Goal: Task Accomplishment & Management: Complete application form

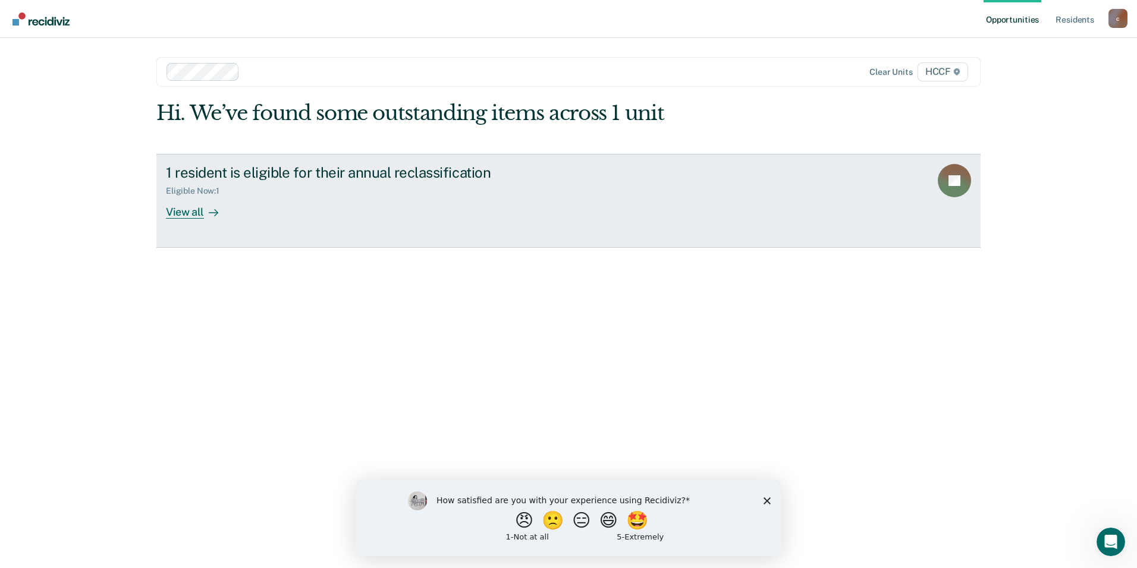
click at [303, 216] on div "1 resident is eligible for their annual reclassification Eligible Now : 1 View …" at bounding box center [389, 191] width 446 height 55
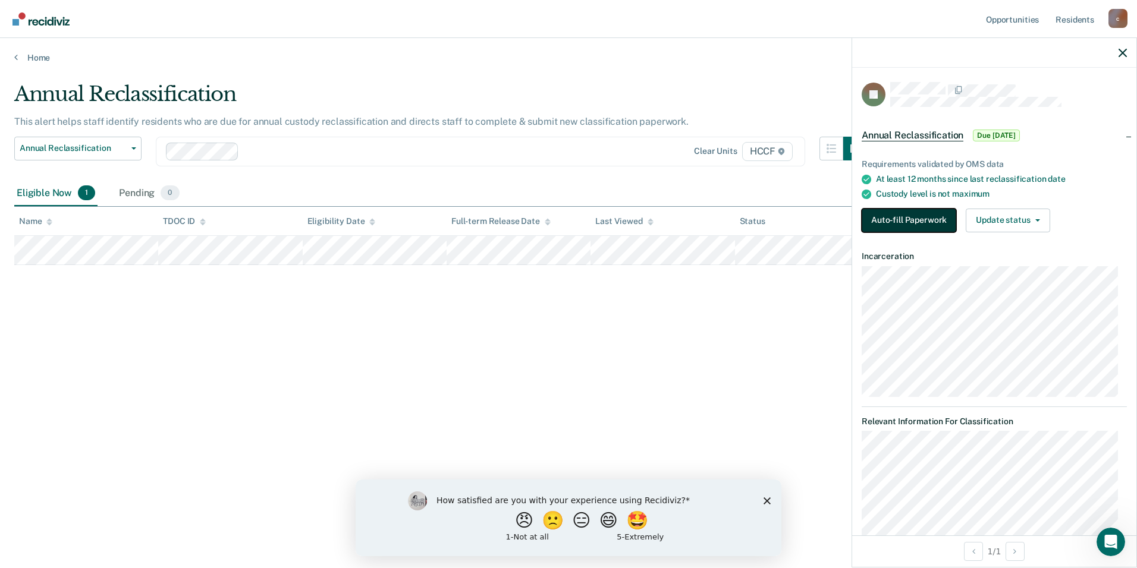
click at [888, 229] on button "Auto-fill Paperwork" at bounding box center [909, 221] width 95 height 24
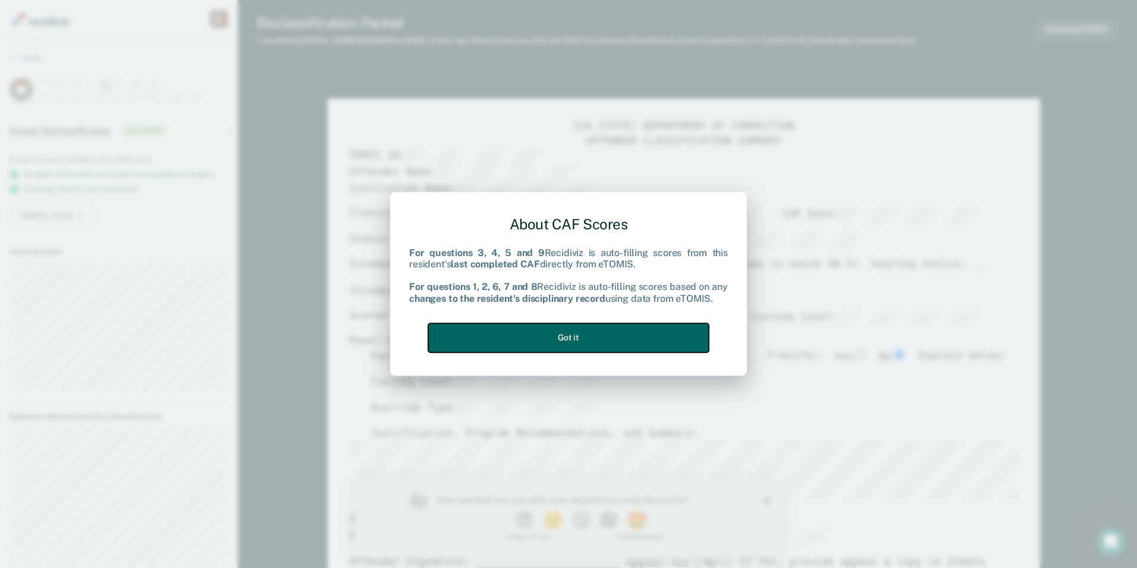
click at [563, 337] on button "Got it" at bounding box center [568, 337] width 281 height 29
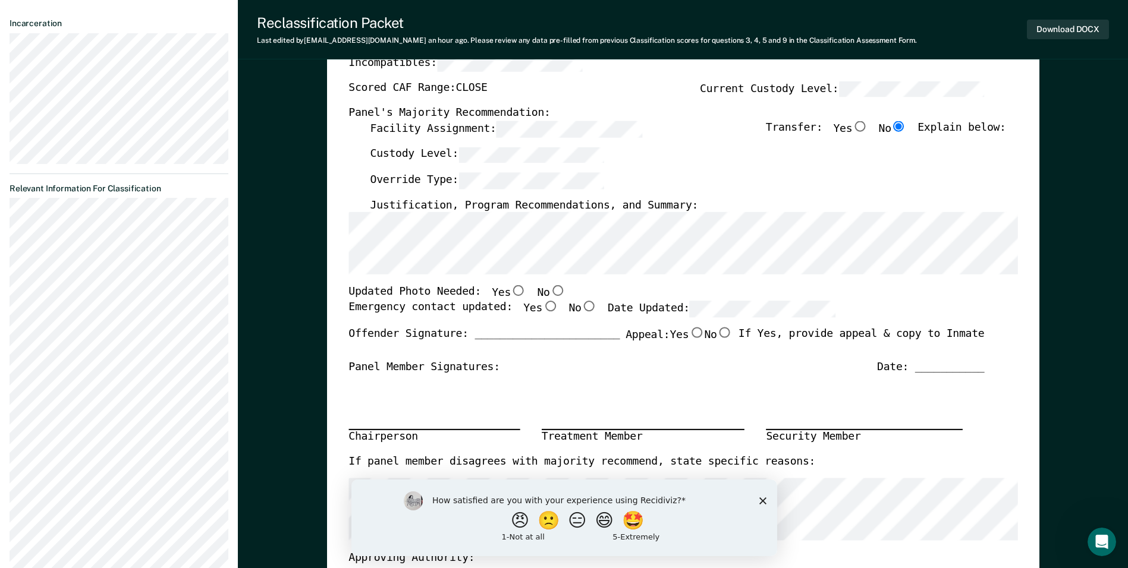
scroll to position [238, 0]
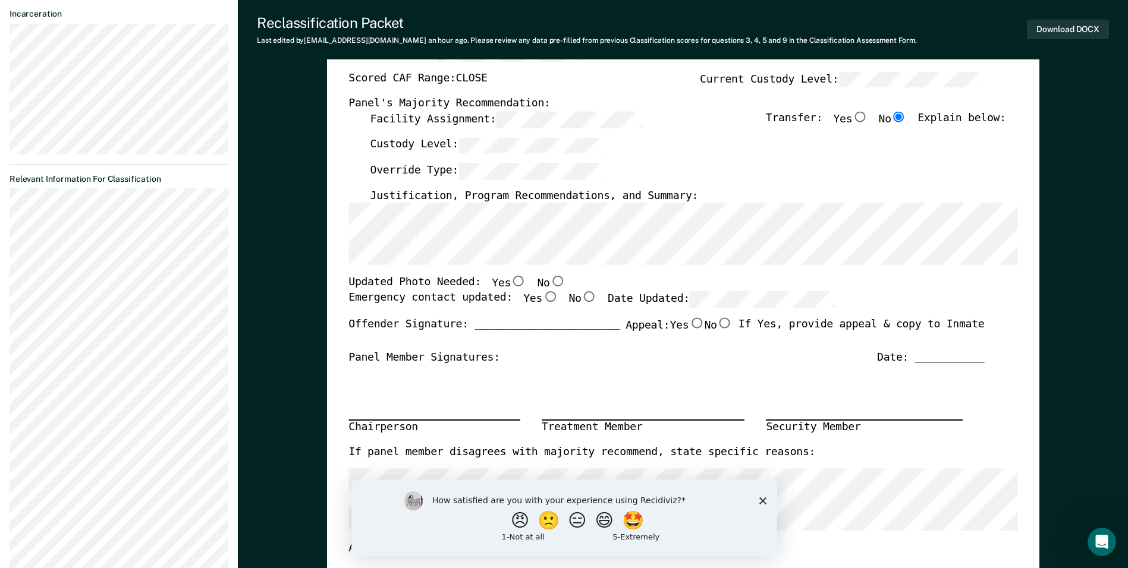
click at [542, 297] on input "Yes" at bounding box center [549, 296] width 15 height 11
type textarea "x"
radio input "true"
click at [511, 279] on input "Yes" at bounding box center [518, 281] width 15 height 11
type textarea "x"
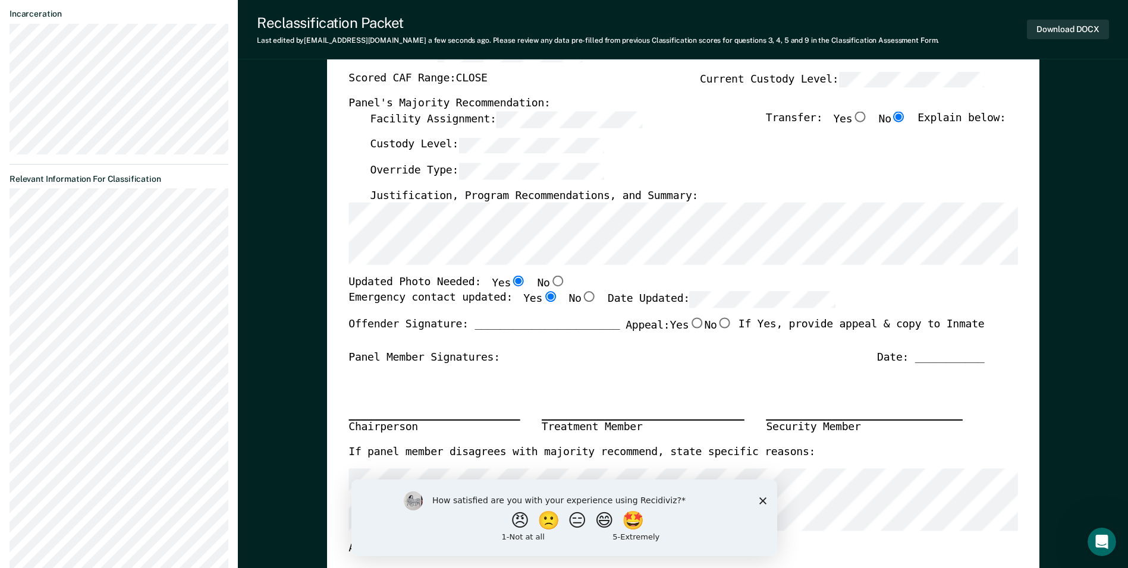
radio input "true"
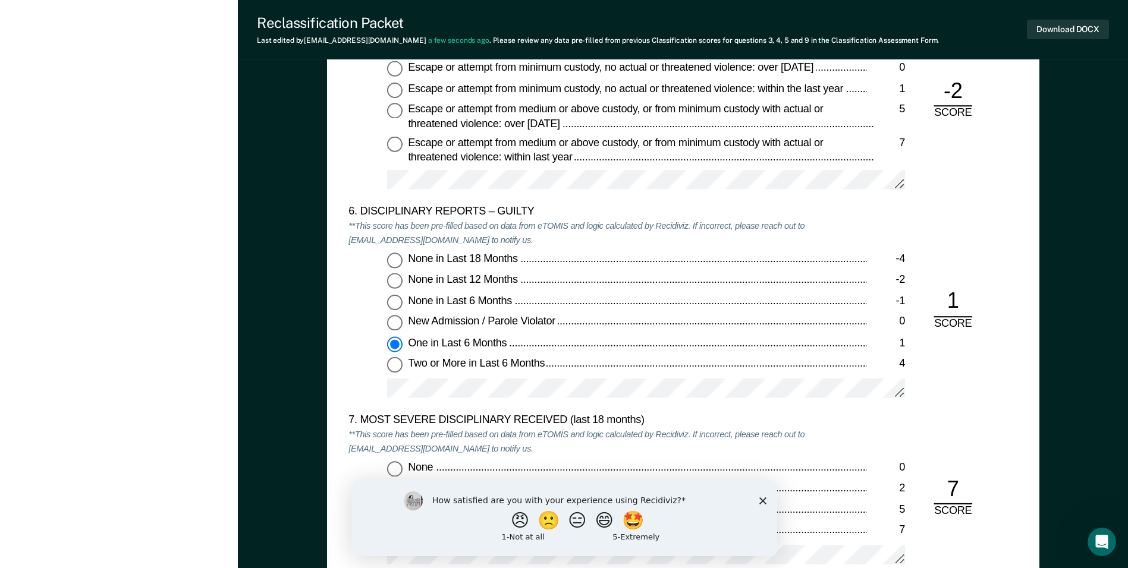
scroll to position [2022, 0]
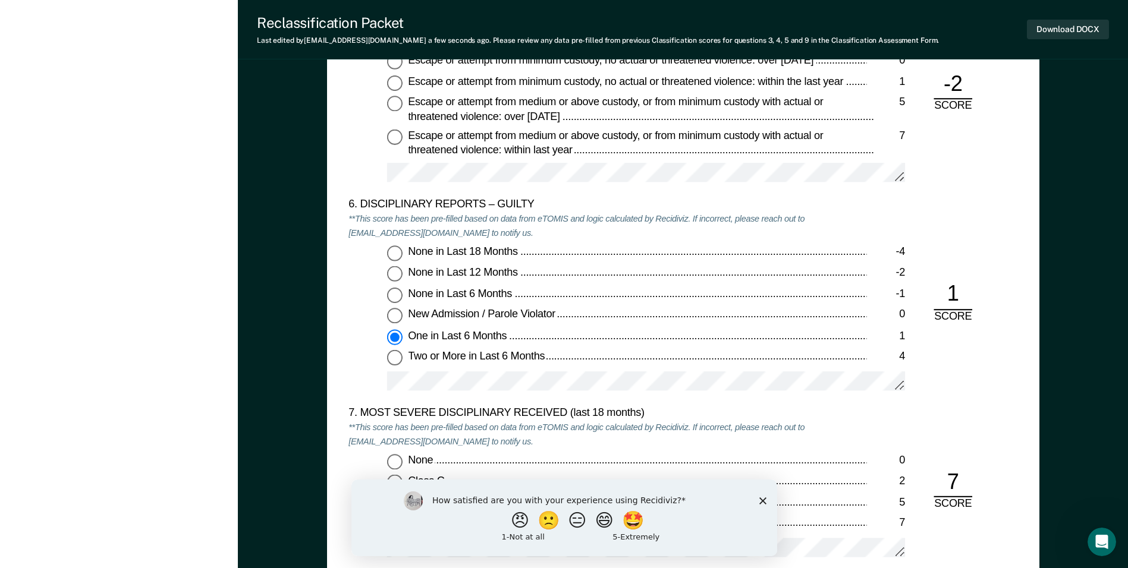
click at [392, 296] on input "None in Last 6 Months -1" at bounding box center [394, 295] width 15 height 15
type textarea "x"
radio input "true"
radio input "false"
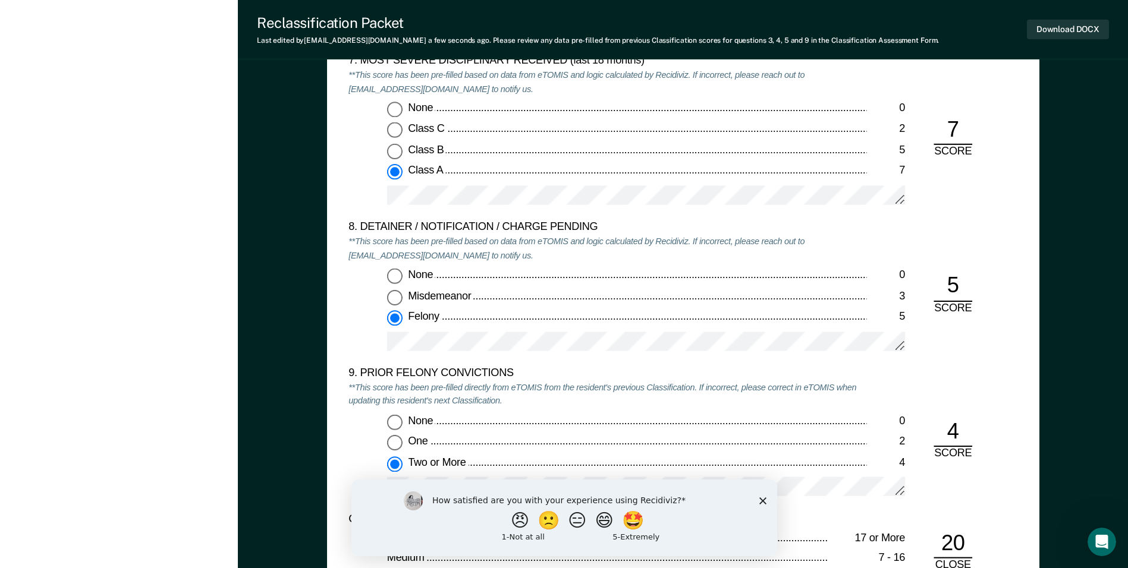
scroll to position [2378, 0]
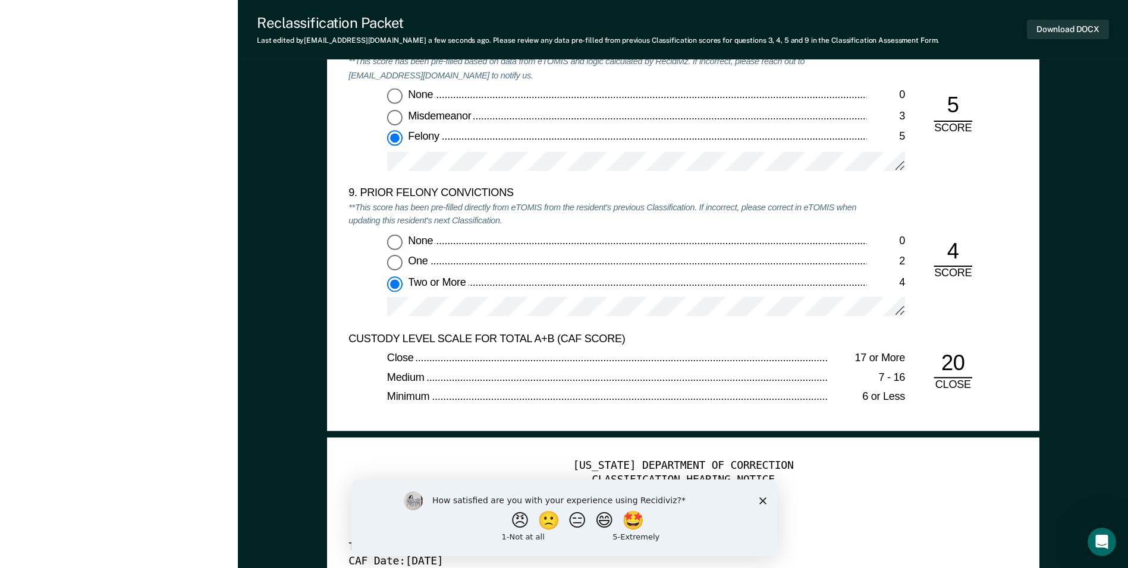
scroll to position [2557, 0]
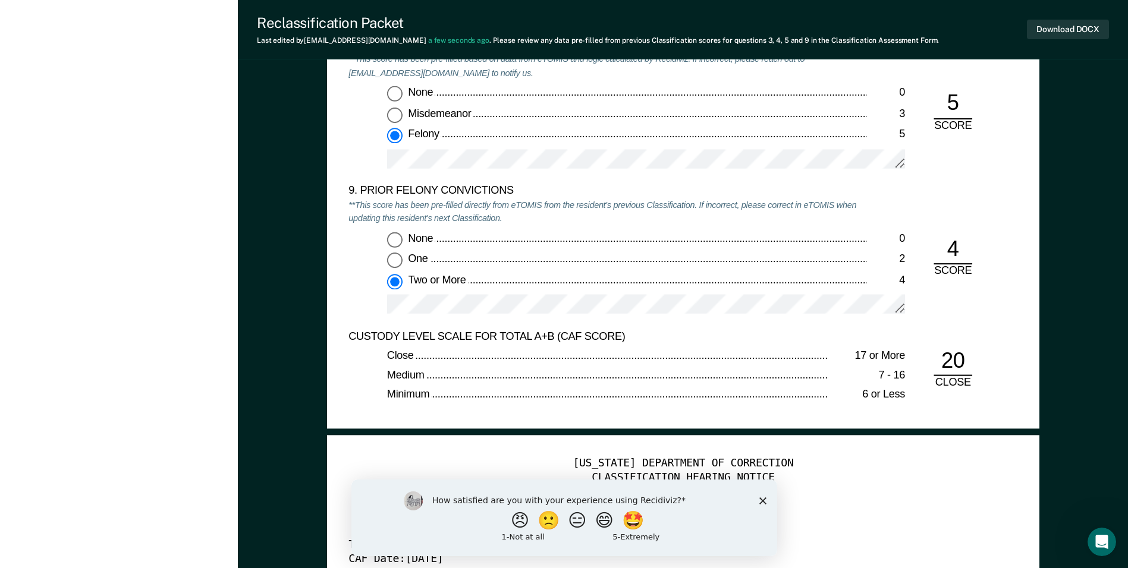
type textarea "x"
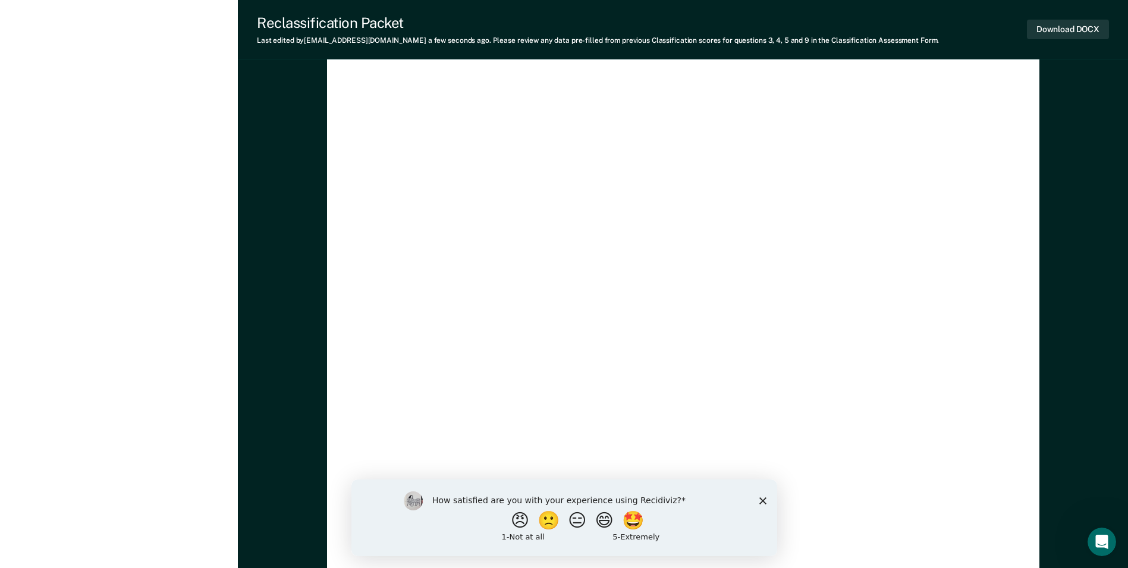
scroll to position [3211, 0]
click at [727, 567] on div "[US_STATE] DEPARTMENT OF CORRECTION CLASSIFICATION HEARING NOTICE TOMIS ID: 003…" at bounding box center [682, 245] width 669 height 885
drag, startPoint x: 596, startPoint y: 401, endPoint x: 589, endPoint y: 410, distance: 11.9
click at [596, 401] on div "[US_STATE] DEPARTMENT OF CORRECTION CLASSIFICATION HEARING NOTICE TOMIS ID: 003…" at bounding box center [682, 245] width 669 height 885
